Goal: Task Accomplishment & Management: Complete application form

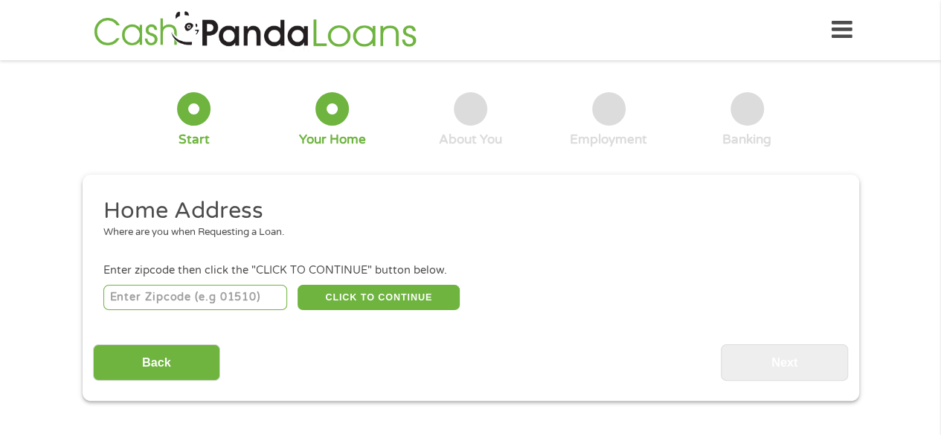
click at [195, 295] on input "number" at bounding box center [195, 297] width 184 height 25
type input "03062"
select select "[US_STATE]"
click at [409, 295] on button "CLICK TO CONTINUE" at bounding box center [379, 297] width 162 height 25
type input "03062"
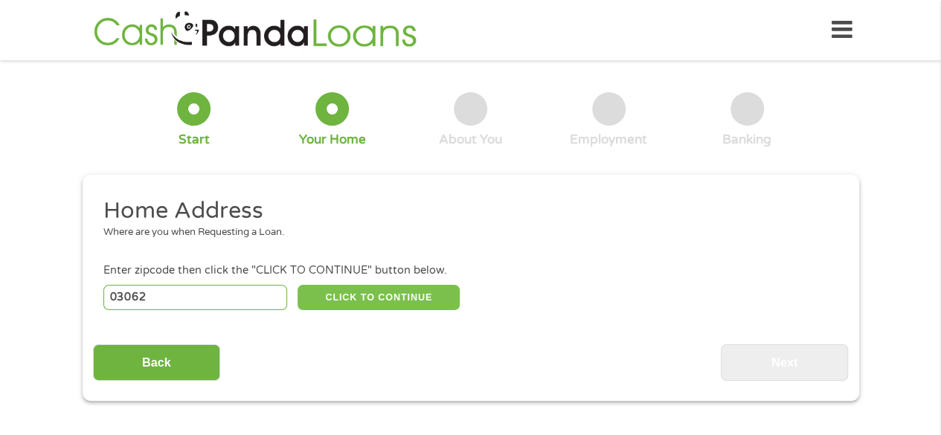
type input "Nashua"
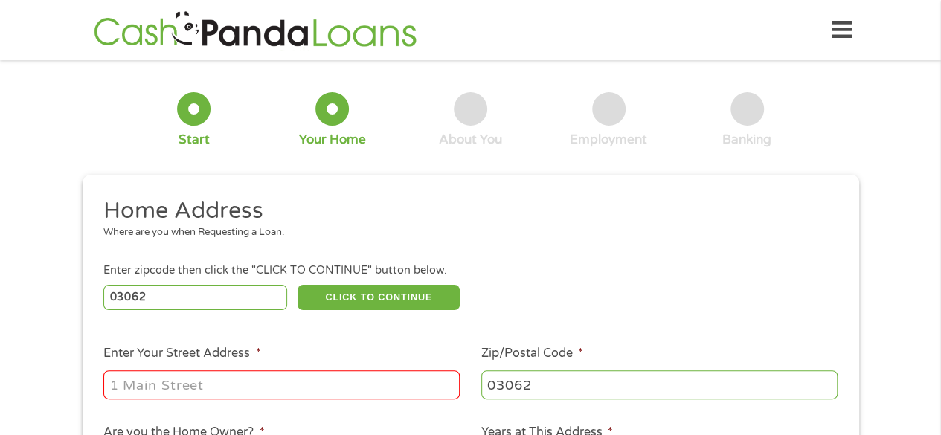
click at [341, 389] on input "Enter Your Street Address *" at bounding box center [281, 385] width 356 height 28
type input "[STREET_ADDRESS]"
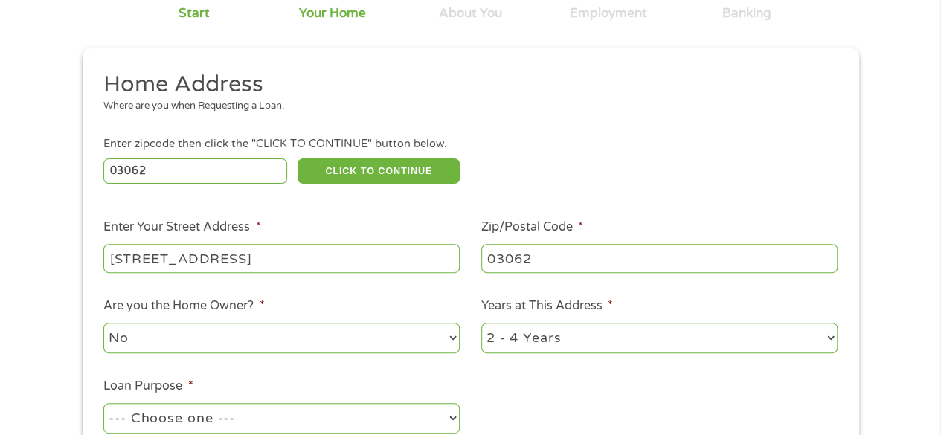
scroll to position [149, 0]
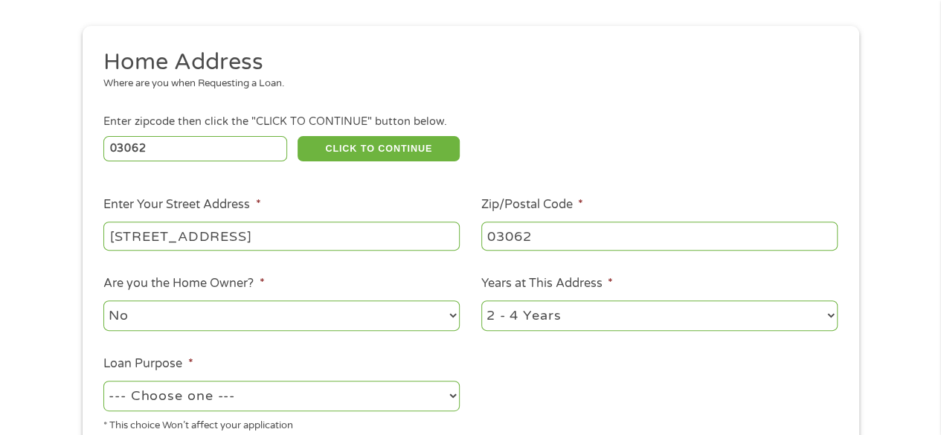
click at [385, 393] on select "--- Choose one --- Pay Bills Debt Consolidation Home Improvement Major Purchase…" at bounding box center [281, 396] width 356 height 31
select select "paybills"
click at [103, 382] on select "--- Choose one --- Pay Bills Debt Consolidation Home Improvement Major Purchase…" at bounding box center [281, 396] width 356 height 31
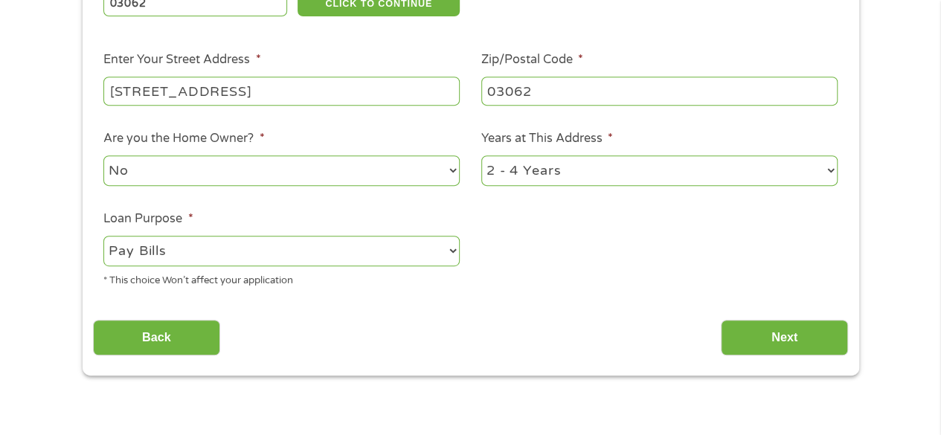
scroll to position [298, 0]
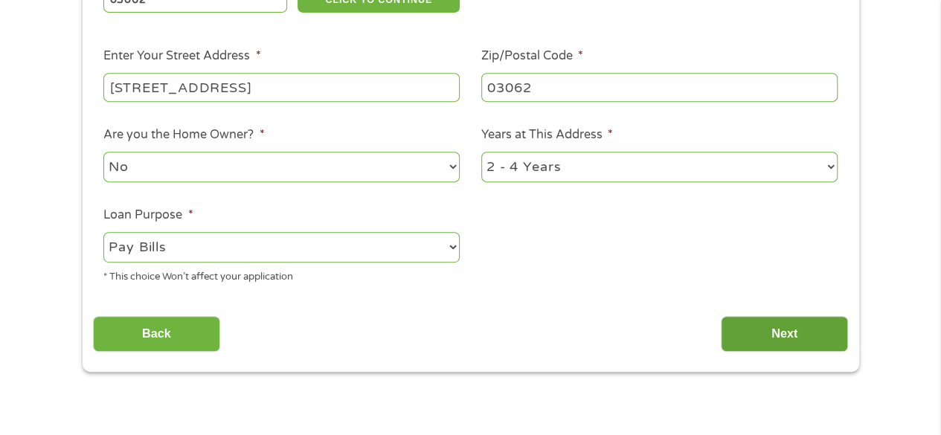
click at [761, 335] on input "Next" at bounding box center [784, 334] width 127 height 36
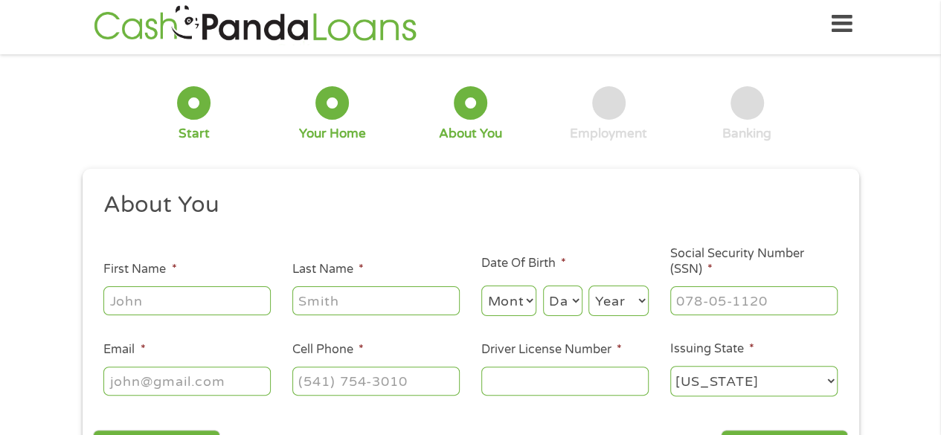
scroll to position [0, 0]
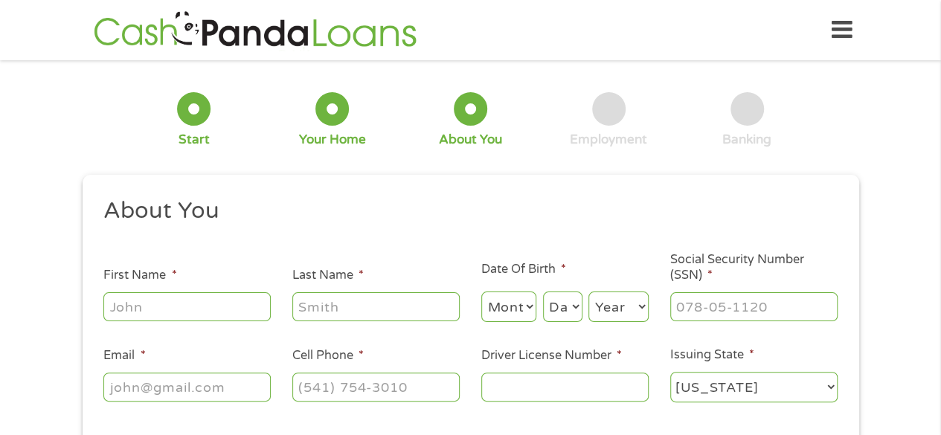
click at [214, 306] on input "First Name *" at bounding box center [186, 306] width 167 height 28
type input "[PERSON_NAME]"
type input "[EMAIL_ADDRESS][PERSON_NAME][DOMAIN_NAME]"
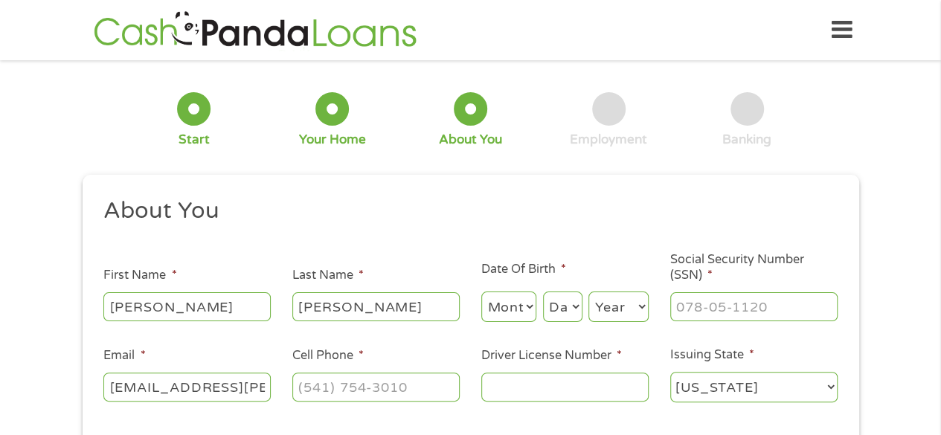
type input "8455210818"
select select "[US_STATE]"
type input "[PHONE_NUMBER]"
type input "[PERSON_NAME] [PERSON_NAME]"
click at [502, 291] on div "Month Month 1 2 3 4 5 6 7 8 9 10 11 12" at bounding box center [509, 307] width 56 height 36
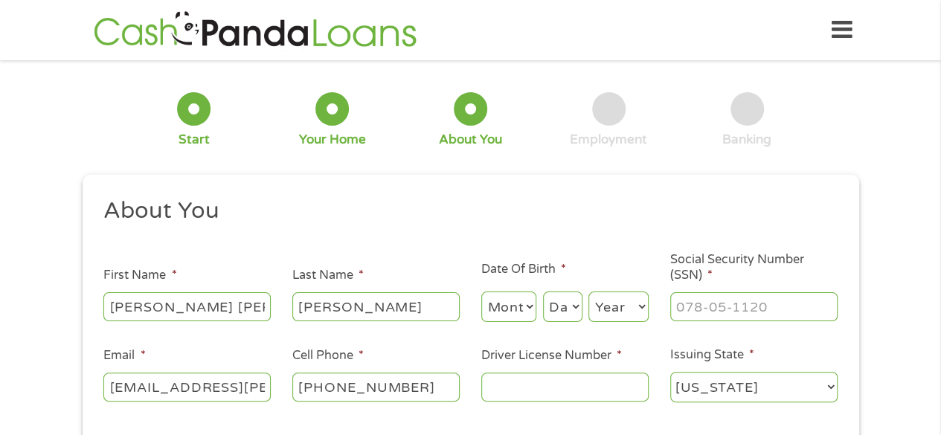
click at [508, 297] on select "Month 1 2 3 4 5 6 7 8 9 10 11 12" at bounding box center [509, 307] width 56 height 31
select select "5"
click at [481, 292] on select "Month 1 2 3 4 5 6 7 8 9 10 11 12" at bounding box center [509, 307] width 56 height 31
click at [564, 307] on select "Day 1 2 3 4 5 6 7 8 9 10 11 12 13 14 15 16 17 18 19 20 21 22 23 24 25 26 27 28 …" at bounding box center [562, 307] width 39 height 31
select select "10"
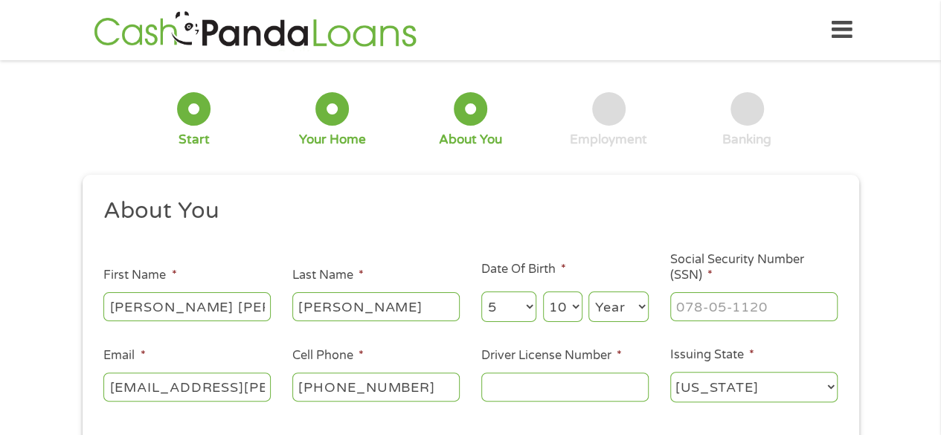
click at [543, 292] on select "Day 1 2 3 4 5 6 7 8 9 10 11 12 13 14 15 16 17 18 19 20 21 22 23 24 25 26 27 28 …" at bounding box center [562, 307] width 39 height 31
click at [621, 307] on select "Year [DATE] 2006 2005 2004 2003 2002 2001 2000 1999 1998 1997 1996 1995 1994 19…" at bounding box center [619, 307] width 60 height 31
select select "1968"
click at [589, 292] on select "Year [DATE] 2006 2005 2004 2003 2002 2001 2000 1999 1998 1997 1996 1995 1994 19…" at bounding box center [619, 307] width 60 height 31
click at [707, 308] on input "___-__-____" at bounding box center [754, 306] width 167 height 28
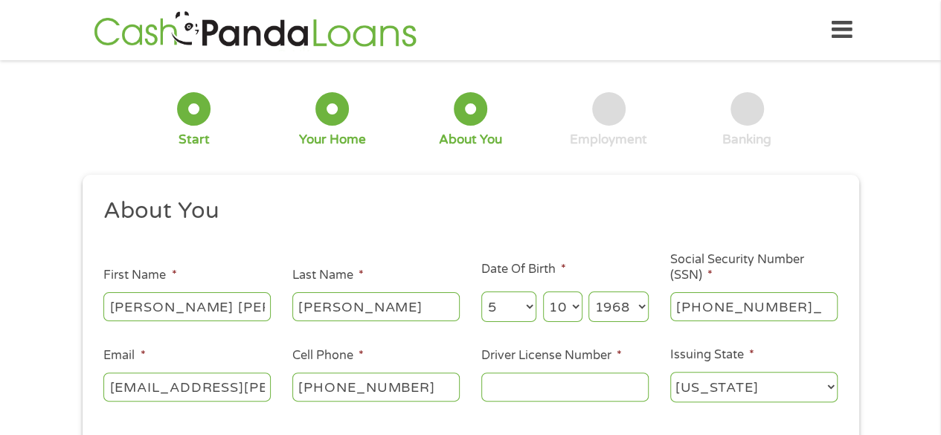
type input "072-92-6540"
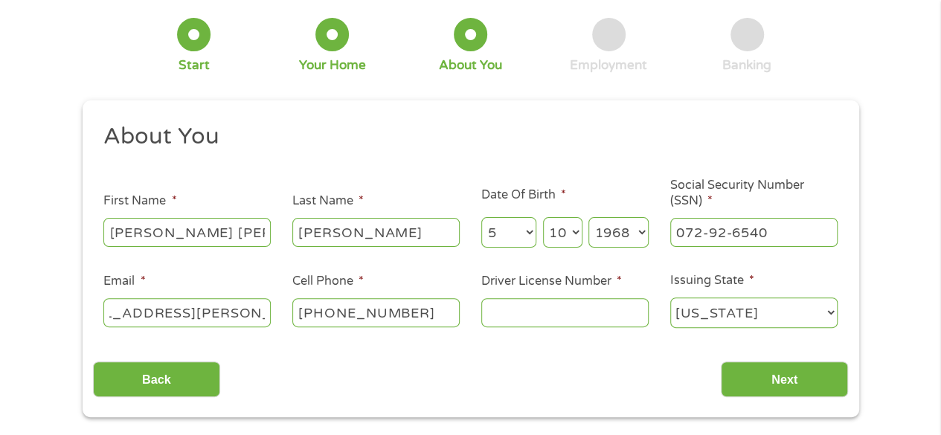
scroll to position [0, 80]
drag, startPoint x: 253, startPoint y: 313, endPoint x: 278, endPoint y: 319, distance: 26.0
click at [278, 319] on li "Email * [EMAIL_ADDRESS][PERSON_NAME][DOMAIN_NAME]" at bounding box center [187, 300] width 189 height 57
type input "[EMAIL_ADDRESS][PERSON_NAME][DOMAIN_NAME]"
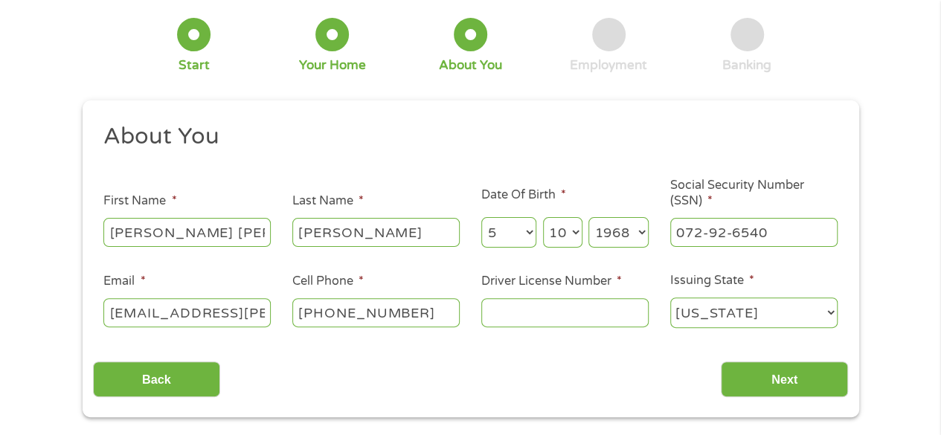
click at [726, 313] on select "[US_STATE] [US_STATE] [US_STATE] [US_STATE] [US_STATE] [US_STATE] [US_STATE] [U…" at bounding box center [754, 313] width 167 height 31
